Goal: Information Seeking & Learning: Learn about a topic

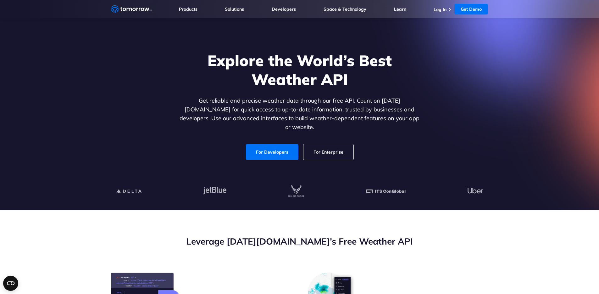
scroll to position [8, 0]
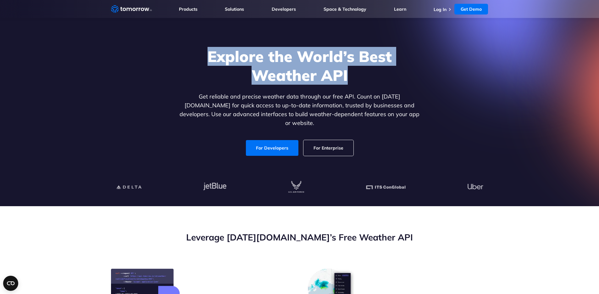
drag, startPoint x: 209, startPoint y: 56, endPoint x: 372, endPoint y: 74, distance: 163.7
click at [372, 74] on h1 "Explore the World’s Best Weather API" at bounding box center [299, 66] width 243 height 38
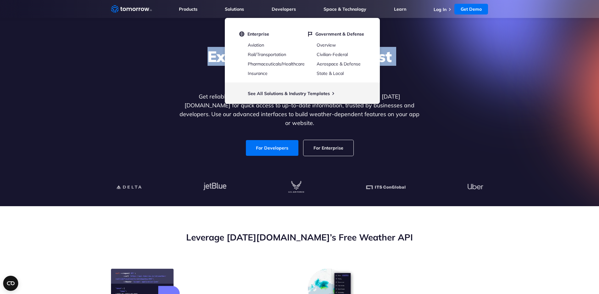
click at [170, 50] on div "Explore the World’s Best Weather API Get reliable and precise weather data thro…" at bounding box center [299, 102] width 387 height 134
click at [210, 55] on h1 "Explore the World’s Best Weather API" at bounding box center [299, 66] width 243 height 38
click at [444, 92] on div "Explore the World’s Best Weather API Get reliable and precise weather data thro…" at bounding box center [299, 102] width 387 height 134
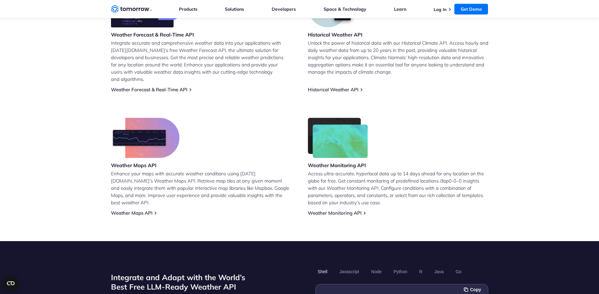
scroll to position [270, 0]
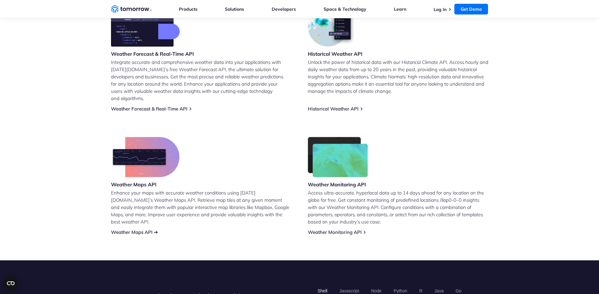
click at [124, 229] on link "Weather Maps API" at bounding box center [131, 232] width 41 height 6
click at [140, 39] on img at bounding box center [145, 26] width 69 height 40
click at [166, 106] on link "Weather Forecast & Real-Time API" at bounding box center [149, 109] width 76 height 6
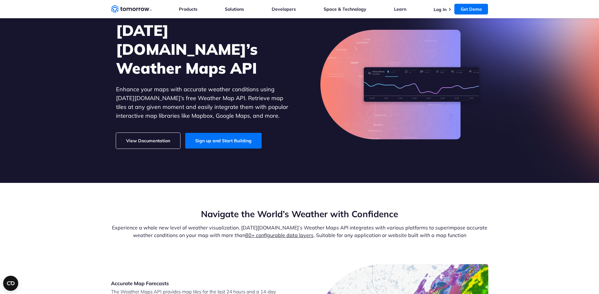
scroll to position [12, 0]
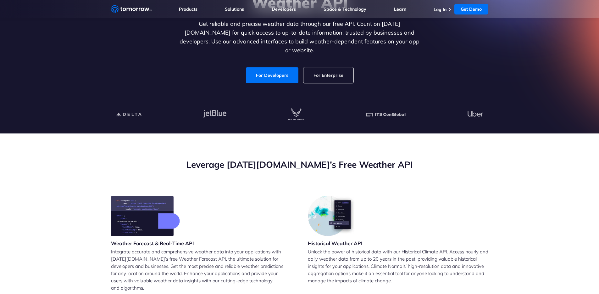
scroll to position [190, 0]
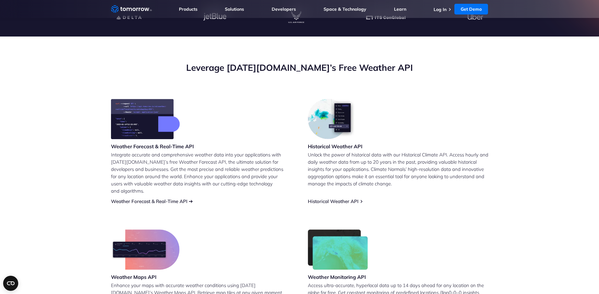
click at [173, 198] on link "Weather Forecast & Real-Time API" at bounding box center [149, 201] width 76 height 6
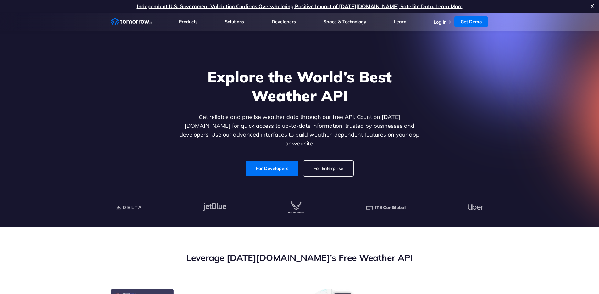
scroll to position [175, 0]
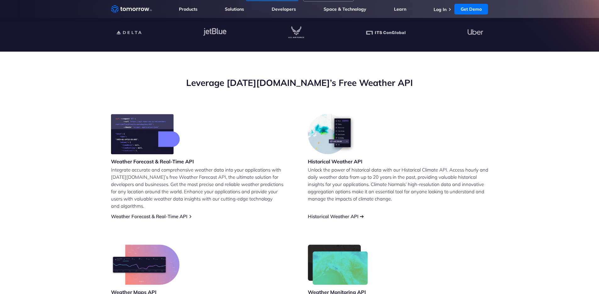
click at [336, 213] on link "Historical Weather API" at bounding box center [333, 216] width 51 height 6
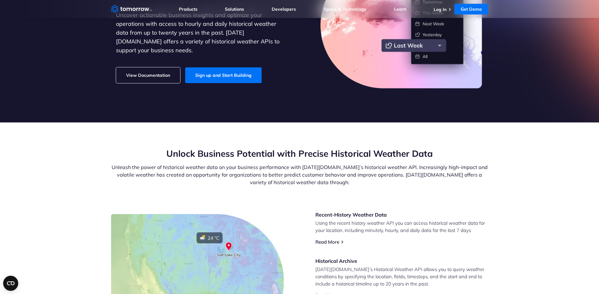
scroll to position [112, 0]
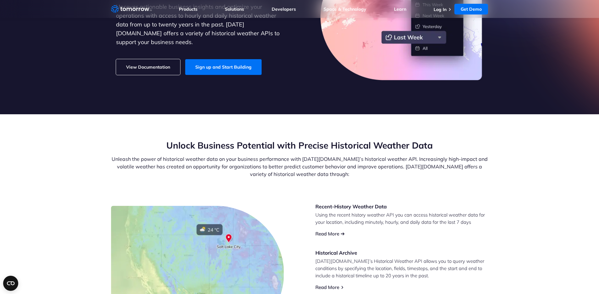
click at [333, 235] on link "Read More" at bounding box center [327, 233] width 24 height 6
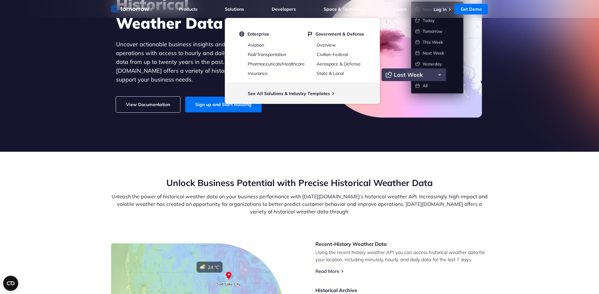
scroll to position [0, 0]
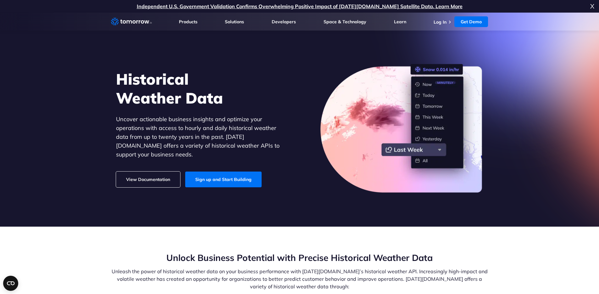
click at [535, 153] on section "Historical Weather Data Uncover actionable business insights and optimize your …" at bounding box center [299, 120] width 599 height 214
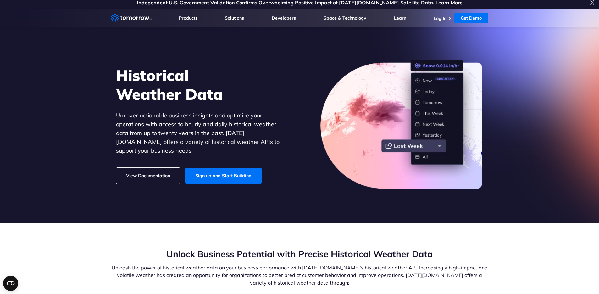
click at [401, 132] on img at bounding box center [401, 124] width 163 height 129
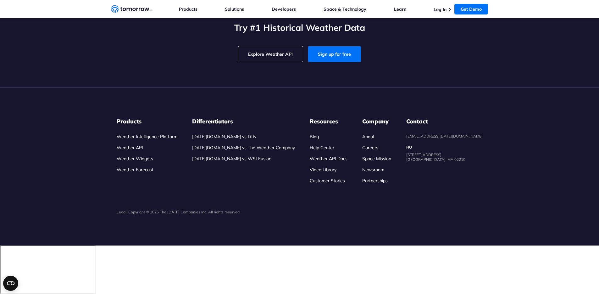
scroll to position [1391, 0]
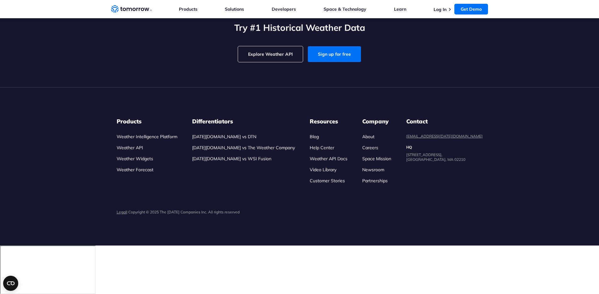
scroll to position [1415, 0]
click at [310, 10] on div "Prev Month Next Month Copy Link" at bounding box center [299, 6] width 377 height 8
click at [289, 10] on span "Prev Month" at bounding box center [281, 6] width 28 height 8
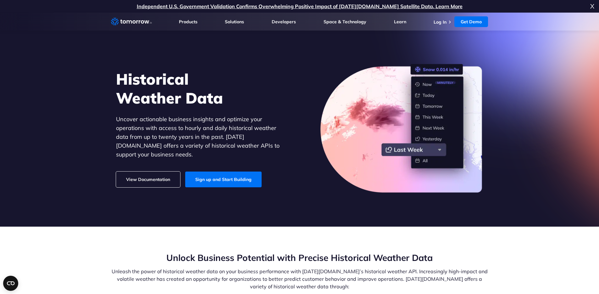
click at [142, 21] on icon "Weather Intelligence Solutions" at bounding box center [131, 22] width 41 height 8
